Goal: Use online tool/utility: Utilize a website feature to perform a specific function

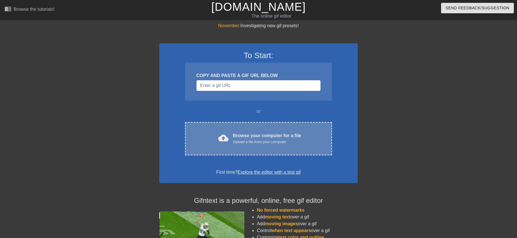
click at [264, 130] on div "cloud_upload Browse your computer for a file Upload a file from your computer C…" at bounding box center [258, 138] width 147 height 33
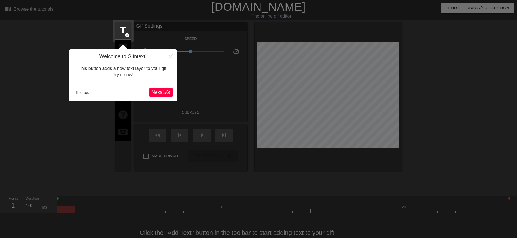
scroll to position [14, 0]
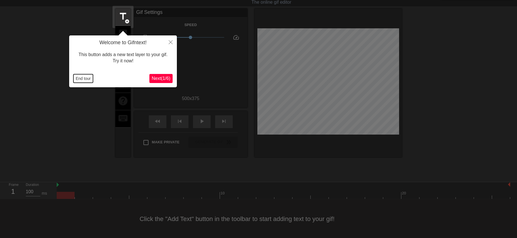
click at [78, 80] on button "End tour" at bounding box center [83, 78] width 20 height 8
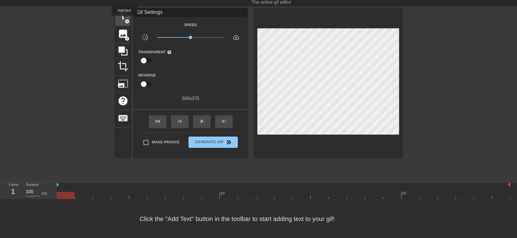
click at [124, 20] on span "title" at bounding box center [123, 16] width 11 height 11
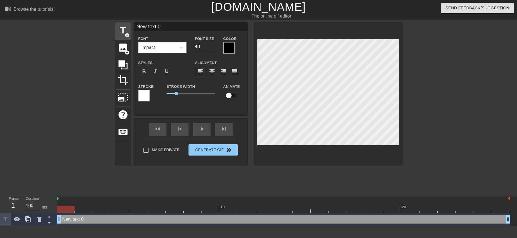
scroll to position [0, 0]
click at [183, 48] on icon at bounding box center [181, 48] width 6 height 6
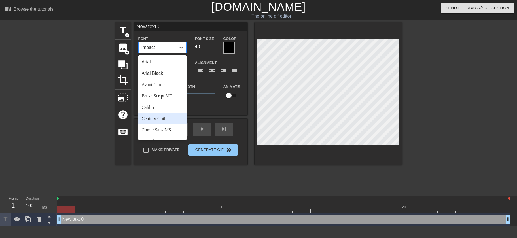
click at [169, 119] on div "Century Gothic" at bounding box center [162, 118] width 48 height 11
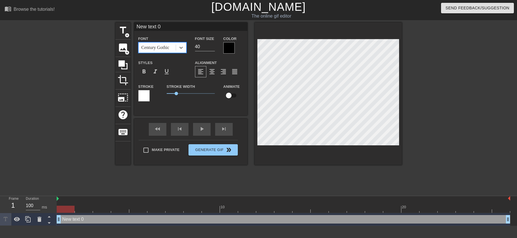
click at [229, 48] on div at bounding box center [228, 47] width 11 height 11
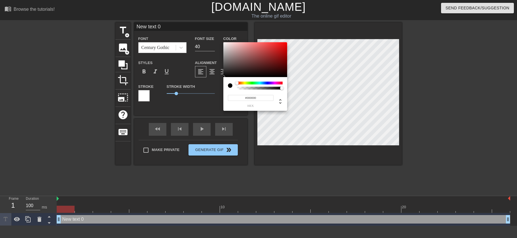
type input "#F6F3F3"
click at [224, 43] on div at bounding box center [255, 59] width 64 height 35
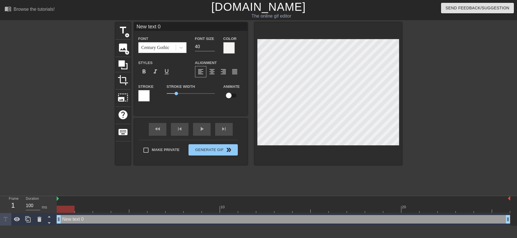
drag, startPoint x: 150, startPoint y: 27, endPoint x: 118, endPoint y: 22, distance: 32.1
click at [134, 23] on input "New text 0" at bounding box center [190, 26] width 113 height 8
click at [30, 219] on icon at bounding box center [28, 219] width 7 height 7
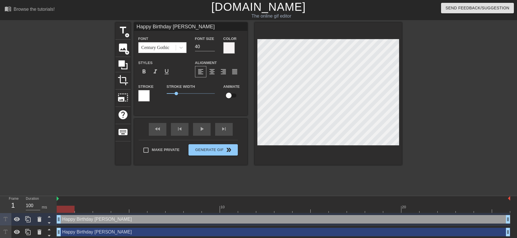
drag, startPoint x: 192, startPoint y: 26, endPoint x: 135, endPoint y: 49, distance: 61.0
click at [134, 31] on input "Happy Birthday [PERSON_NAME]" at bounding box center [190, 26] width 113 height 8
type input "With Love, [PERSON_NAME]"
click at [206, 132] on div "play_arrow" at bounding box center [202, 129] width 18 height 13
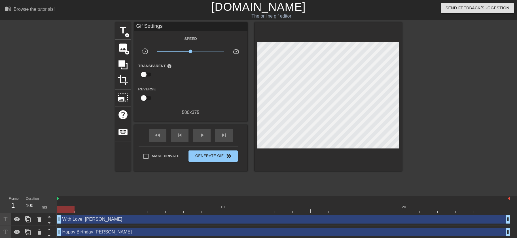
click at [70, 209] on div at bounding box center [283, 209] width 453 height 7
click at [210, 157] on span "Generate Gif double_arrow" at bounding box center [213, 156] width 44 height 7
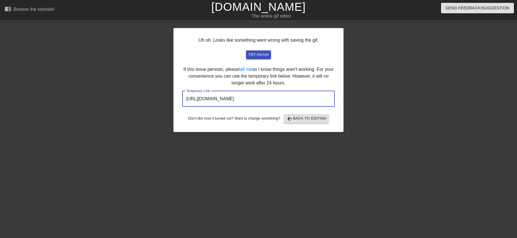
drag, startPoint x: 311, startPoint y: 100, endPoint x: 168, endPoint y: 107, distance: 143.2
click at [182, 107] on input "[URL][DOMAIN_NAME]" at bounding box center [258, 99] width 152 height 16
click at [302, 120] on span "arrow_back Back to Editing" at bounding box center [306, 118] width 41 height 7
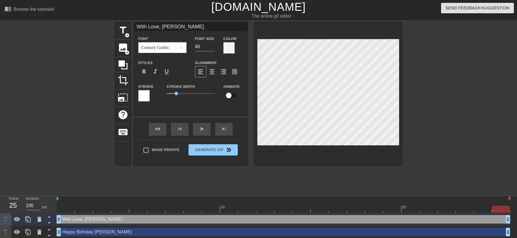
scroll to position [0, 1]
type input "With Love, eresa"
type textarea "With Love, eresa"
type input "With Love, resa"
type textarea "With Love, resa"
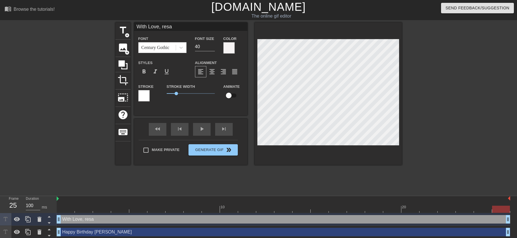
type input "With Love, esa"
type textarea "With Love, esa"
type input "With Love, sa"
type textarea "With Love, sa"
type input "With Love, a"
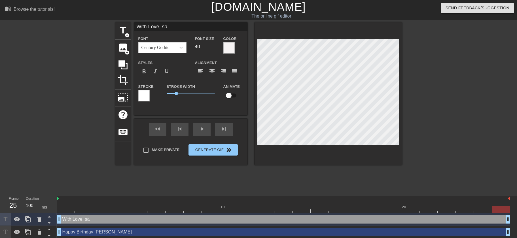
type textarea "With Love, a"
type input "With Love,"
type textarea "With Love,"
type input "With Love, R"
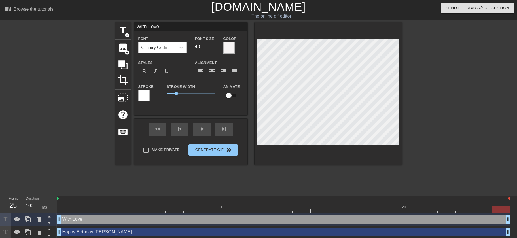
type textarea "With Love, R"
type input "With Love, Re"
type textarea "With Love, Re"
type input "With Love, Ree"
type textarea "With Love, Ree"
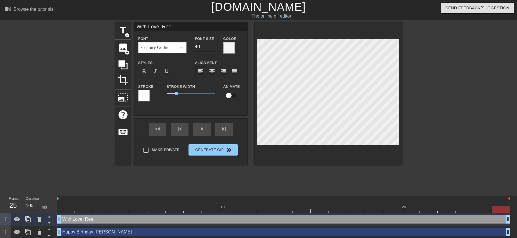
scroll to position [0, 1]
type input "With Love, [PERSON_NAME]"
type textarea "With Love, [PERSON_NAME]"
type input "With Love, [PERSON_NAME]"
type textarea "With Love, [PERSON_NAME]"
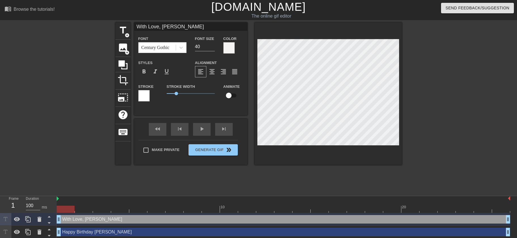
drag, startPoint x: 500, startPoint y: 208, endPoint x: 41, endPoint y: 177, distance: 460.1
click at [41, 177] on div "menu_book Browse the tutorials! [DOMAIN_NAME] The online gif editor Send Feedba…" at bounding box center [258, 119] width 517 height 239
click at [205, 126] on div "fast_rewind skip_previous play_arrow skip_next" at bounding box center [190, 129] width 92 height 21
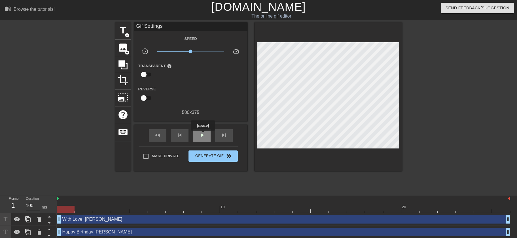
click at [203, 135] on span "play_arrow" at bounding box center [201, 135] width 7 height 7
click at [65, 210] on div at bounding box center [283, 209] width 453 height 7
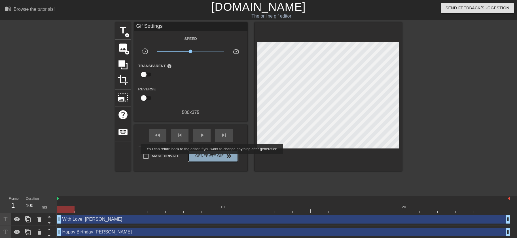
click at [212, 158] on span "Generate Gif double_arrow" at bounding box center [213, 156] width 44 height 7
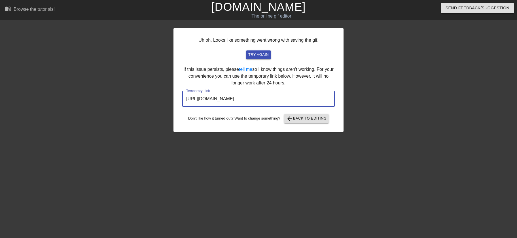
drag, startPoint x: 315, startPoint y: 100, endPoint x: 159, endPoint y: 94, distance: 156.2
click at [182, 94] on input "[URL][DOMAIN_NAME]" at bounding box center [258, 99] width 152 height 16
